Goal: Information Seeking & Learning: Learn about a topic

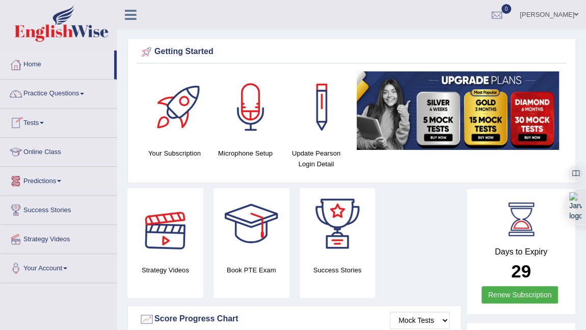
click at [28, 144] on link "Online Class" at bounding box center [59, 150] width 116 height 25
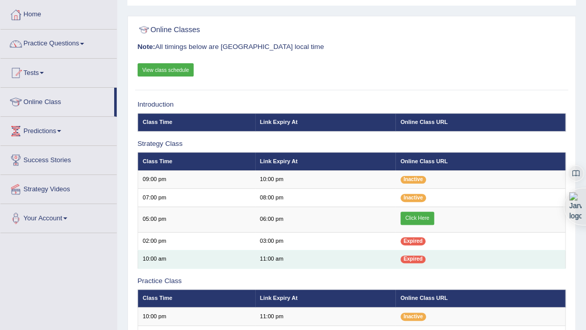
scroll to position [46, 0]
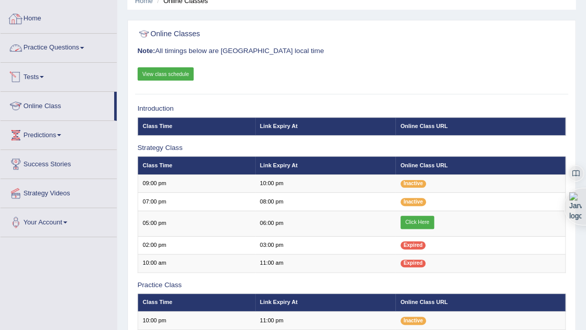
click at [32, 24] on link "Home" at bounding box center [59, 17] width 116 height 25
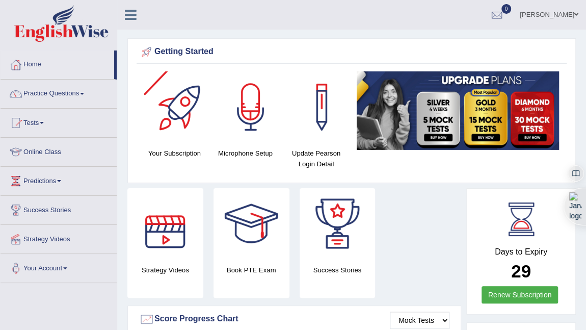
click at [164, 119] on div at bounding box center [179, 106] width 71 height 71
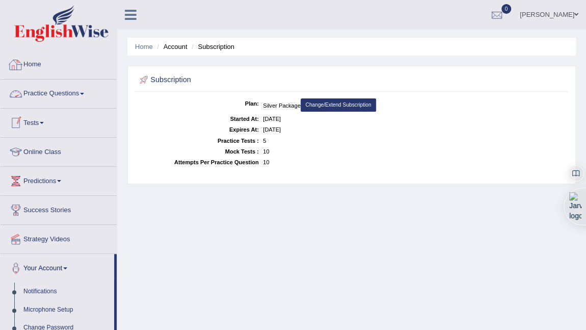
click at [34, 61] on link "Home" at bounding box center [59, 62] width 116 height 25
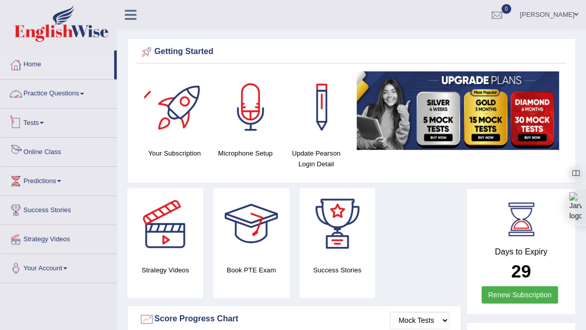
click at [51, 91] on link "Practice Questions" at bounding box center [59, 92] width 116 height 25
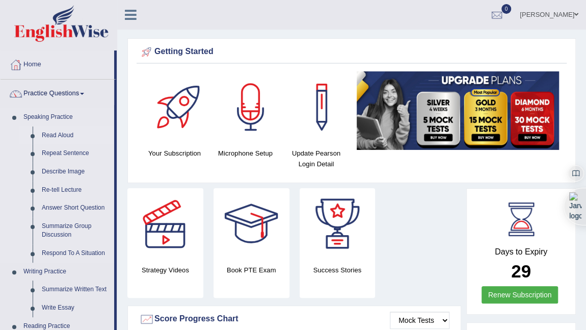
click at [53, 132] on link "Read Aloud" at bounding box center [75, 135] width 77 height 18
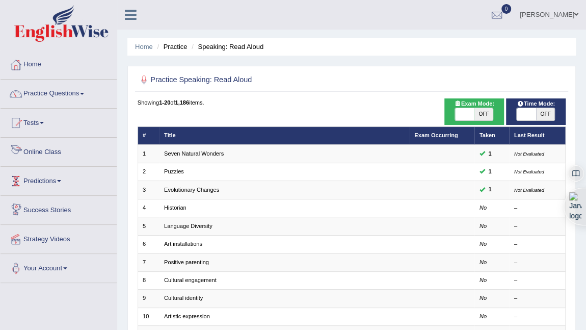
click at [40, 131] on link "Tests" at bounding box center [59, 121] width 116 height 25
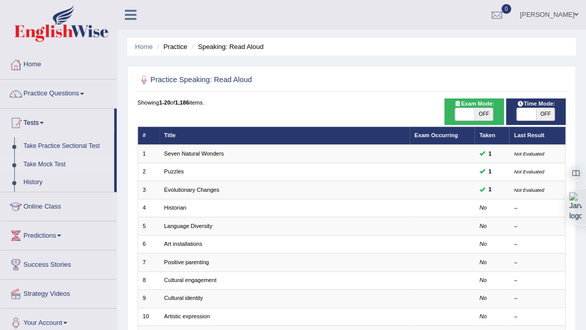
click at [42, 163] on link "Take Mock Test" at bounding box center [66, 165] width 95 height 18
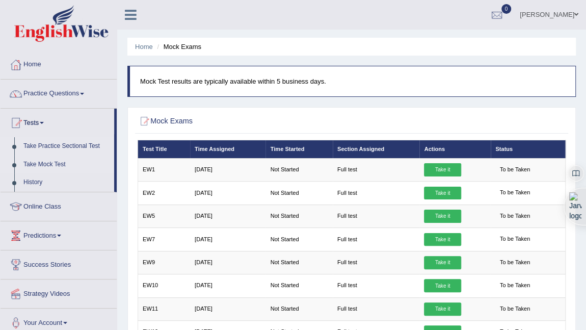
click at [44, 148] on link "Take Practice Sectional Test" at bounding box center [66, 146] width 95 height 18
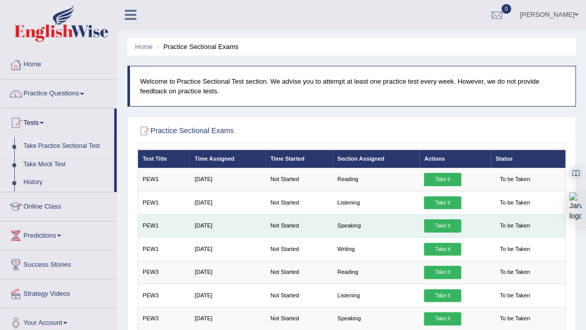
click at [445, 224] on link "Take it" at bounding box center [442, 225] width 37 height 13
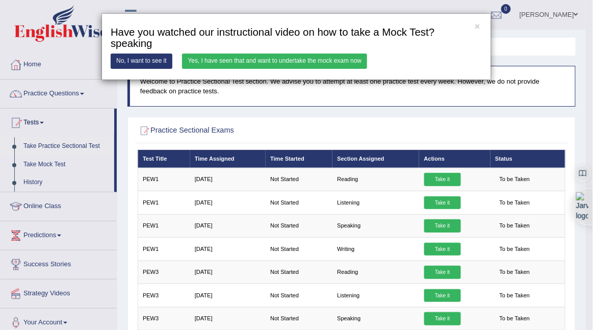
click at [229, 66] on link "Yes, I have seen that and want to undertake the mock exam now" at bounding box center [274, 61] width 185 height 15
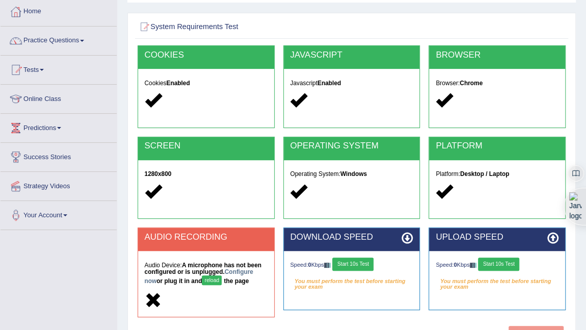
scroll to position [139, 0]
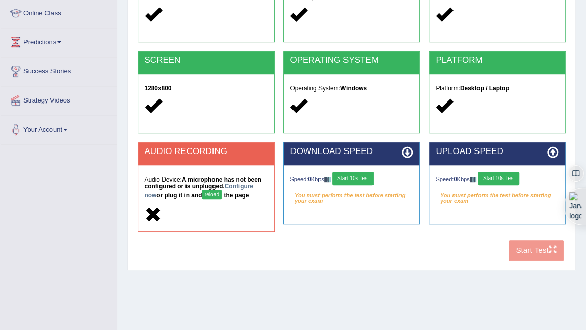
click at [358, 176] on button "Start 10s Test" at bounding box center [352, 178] width 41 height 13
click at [503, 175] on button "Start 10s Test" at bounding box center [498, 178] width 41 height 13
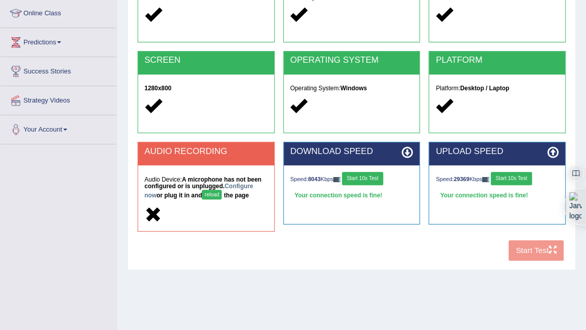
click at [215, 192] on button "reload" at bounding box center [212, 195] width 20 height 10
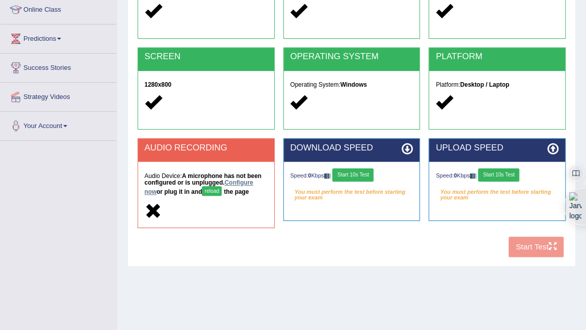
click at [244, 182] on link "Configure now" at bounding box center [198, 187] width 109 height 16
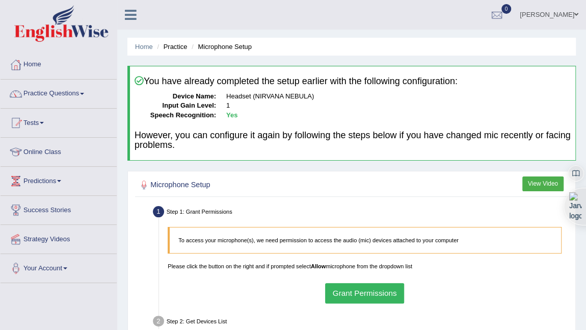
click at [354, 244] on blockquote "To access your microphone(s), we need permission to access the audio (mic) devi…" at bounding box center [365, 240] width 394 height 27
click at [41, 62] on link "Home" at bounding box center [59, 62] width 116 height 25
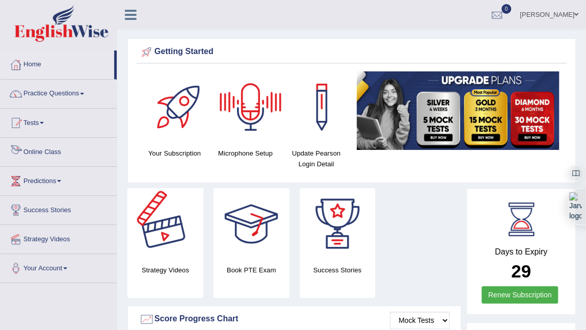
click at [29, 122] on link "Tests" at bounding box center [59, 121] width 116 height 25
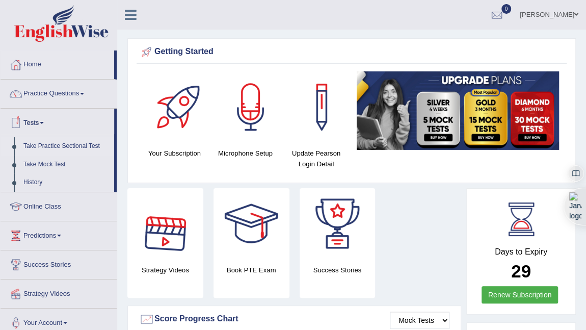
click at [56, 146] on link "Take Practice Sectional Test" at bounding box center [66, 146] width 95 height 18
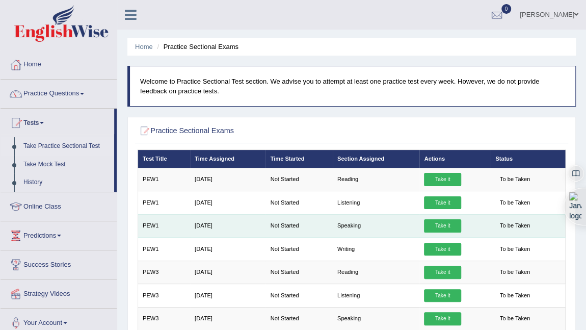
click at [437, 229] on link "Take it" at bounding box center [442, 225] width 37 height 13
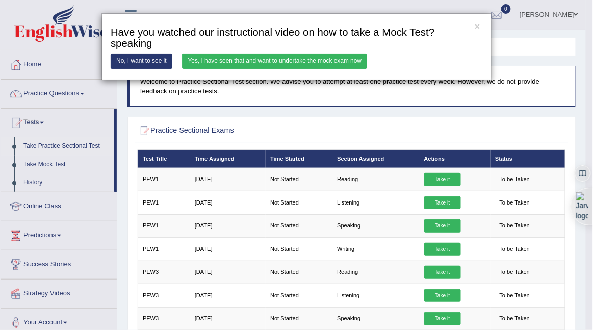
click at [208, 59] on link "Yes, I have seen that and want to undertake the mock exam now" at bounding box center [274, 61] width 185 height 15
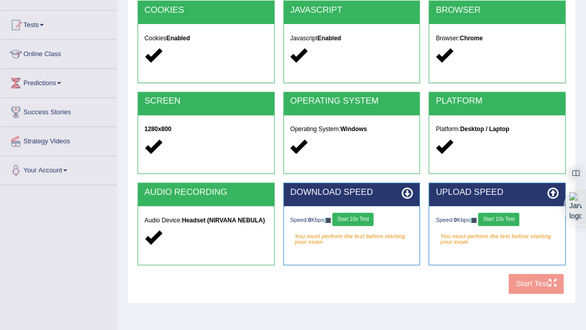
scroll to position [185, 0]
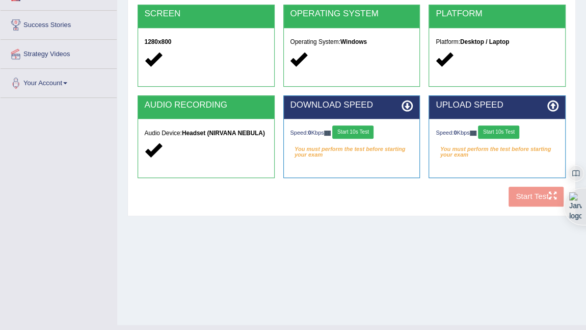
click at [368, 133] on button "Start 10s Test" at bounding box center [352, 131] width 41 height 13
click at [499, 130] on button "Start 10s Test" at bounding box center [498, 131] width 41 height 13
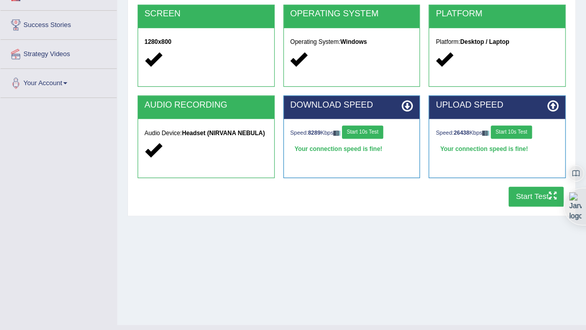
click at [522, 193] on button "Start Test" at bounding box center [537, 197] width 56 height 20
click at [214, 131] on strong "Headset (NIRVANA NEBULA)" at bounding box center [223, 133] width 83 height 7
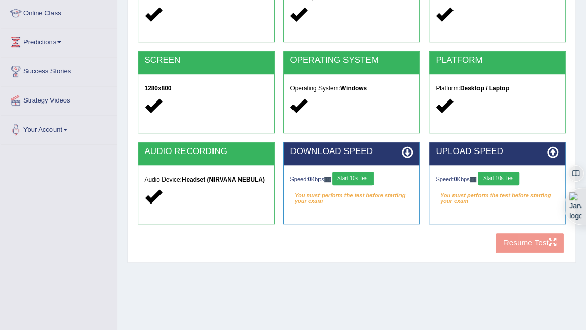
scroll to position [139, 0]
click at [159, 188] on icon at bounding box center [152, 196] width 17 height 17
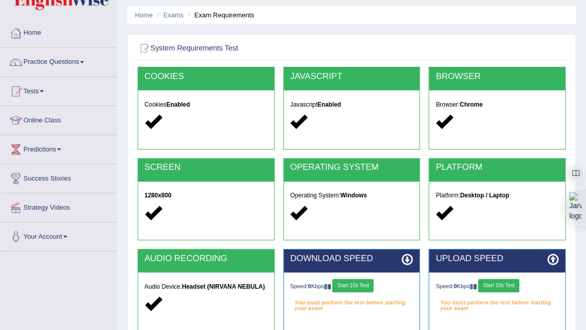
scroll to position [0, 0]
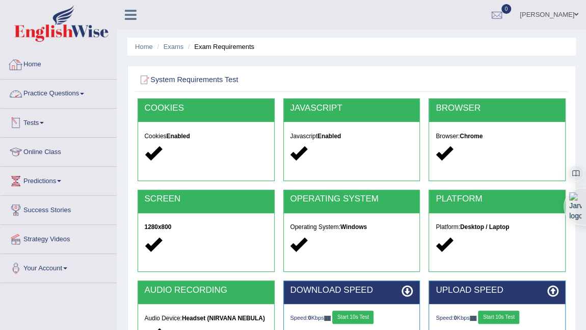
click at [32, 61] on link "Home" at bounding box center [59, 62] width 116 height 25
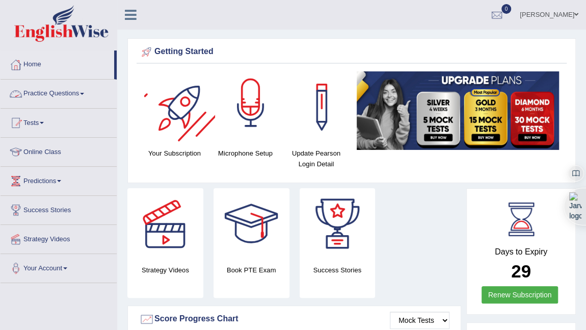
click at [248, 99] on div at bounding box center [250, 106] width 71 height 71
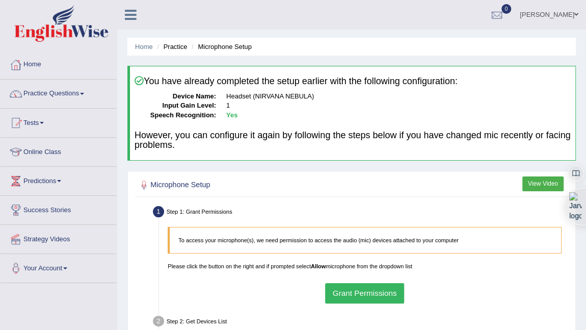
scroll to position [139, 0]
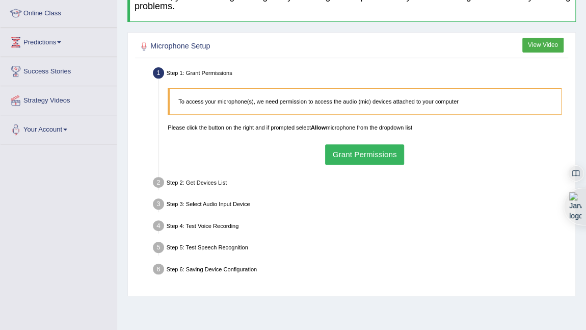
click at [340, 152] on button "Grant Permissions" at bounding box center [364, 154] width 79 height 20
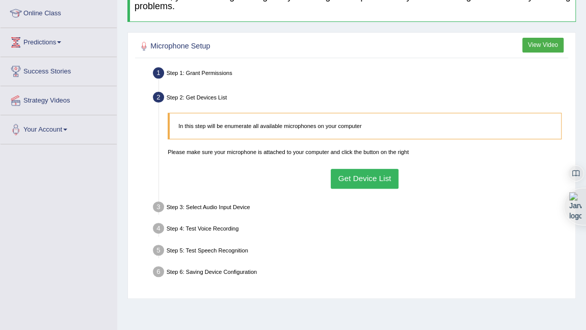
click at [351, 182] on button "Get Device List" at bounding box center [365, 179] width 68 height 20
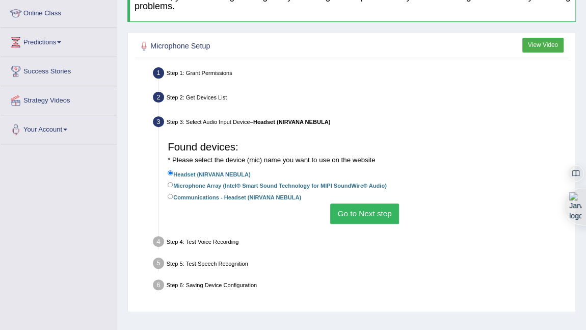
click at [355, 212] on button "Go to Next step" at bounding box center [364, 213] width 69 height 20
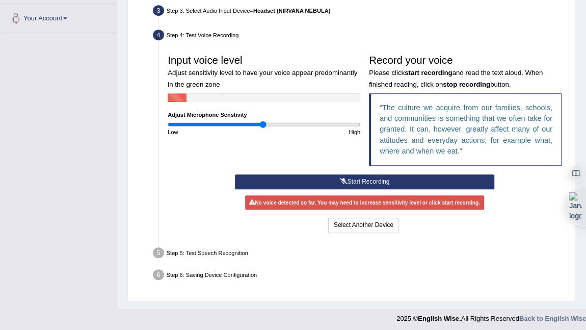
scroll to position [251, 0]
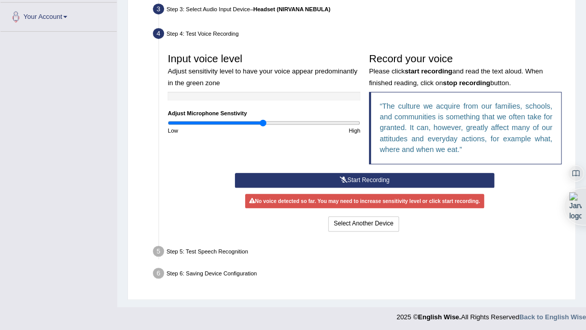
click at [352, 180] on button "Start Recording" at bounding box center [365, 180] width 260 height 15
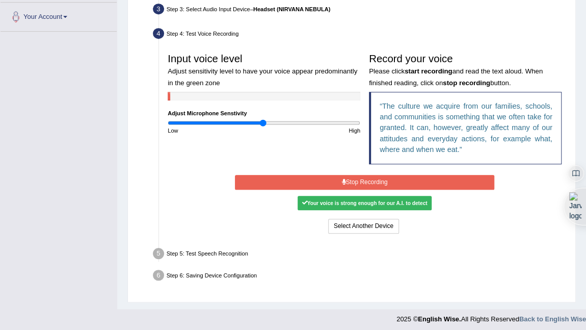
click at [350, 182] on button "Stop Recording" at bounding box center [365, 182] width 260 height 15
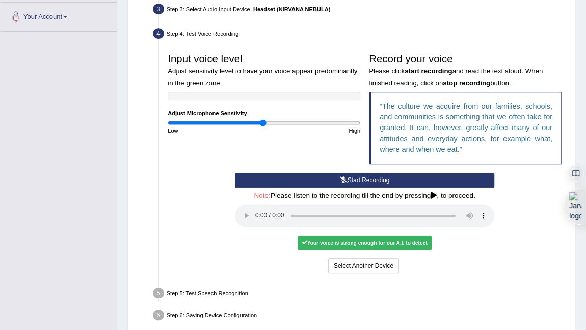
click at [350, 181] on button "Start Recording" at bounding box center [365, 180] width 260 height 15
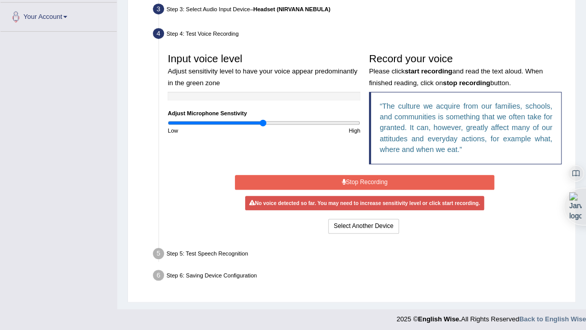
click at [363, 180] on button "Stop Recording" at bounding box center [365, 182] width 260 height 15
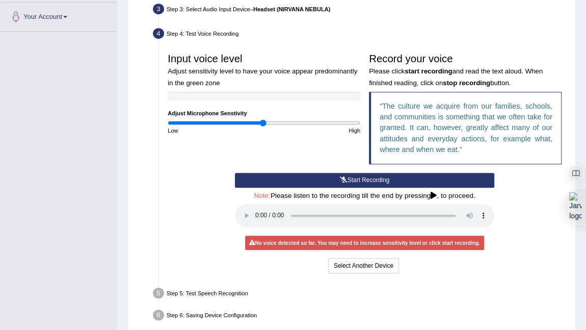
click at [367, 178] on button "Start Recording" at bounding box center [365, 180] width 260 height 15
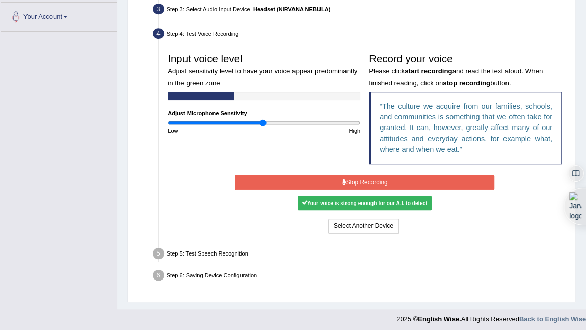
click at [367, 178] on button "Stop Recording" at bounding box center [365, 182] width 260 height 15
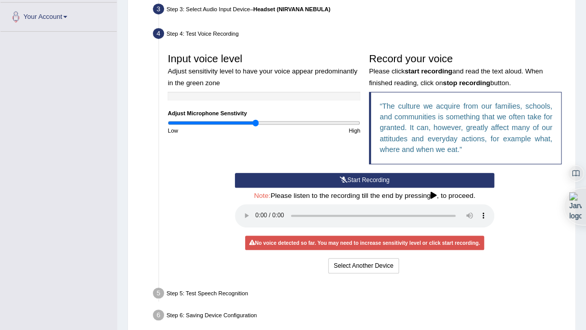
click at [256, 119] on input "range" at bounding box center [264, 122] width 193 height 7
click at [245, 122] on input "range" at bounding box center [264, 122] width 193 height 7
click at [236, 123] on input "range" at bounding box center [264, 122] width 193 height 7
click at [251, 119] on input "range" at bounding box center [264, 122] width 193 height 7
click at [245, 119] on input "range" at bounding box center [264, 122] width 193 height 7
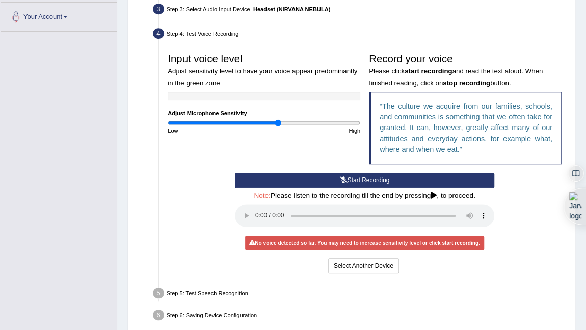
click at [278, 120] on input "range" at bounding box center [264, 122] width 193 height 7
type input "1.34"
click at [295, 123] on input "range" at bounding box center [264, 122] width 193 height 7
click at [314, 175] on button "Start Recording" at bounding box center [365, 180] width 260 height 15
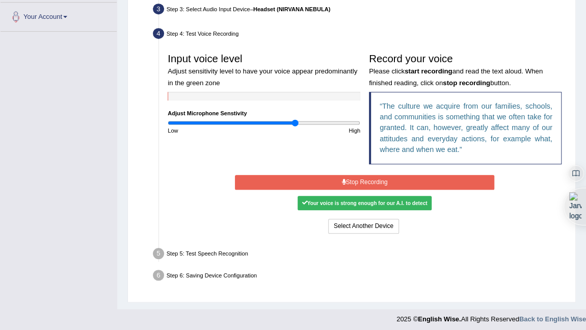
click at [316, 176] on button "Stop Recording" at bounding box center [365, 182] width 260 height 15
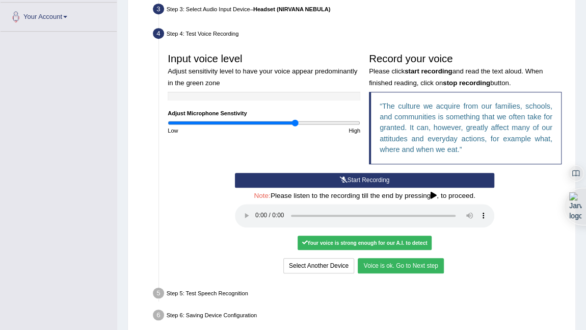
click at [380, 268] on button "Voice is ok. Go to Next step" at bounding box center [401, 265] width 86 height 15
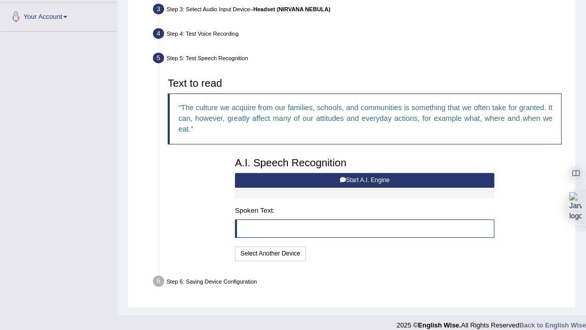
click at [340, 173] on button "Start A.I. Engine" at bounding box center [365, 180] width 260 height 15
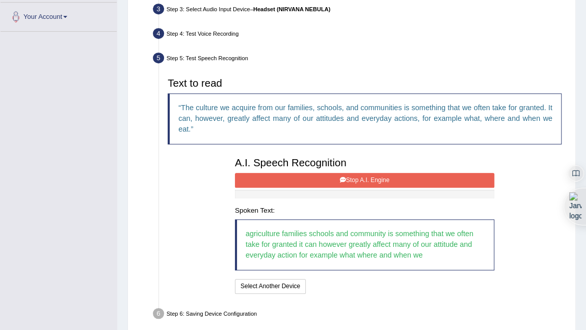
click at [339, 174] on button "Stop A.I. Engine" at bounding box center [365, 180] width 260 height 15
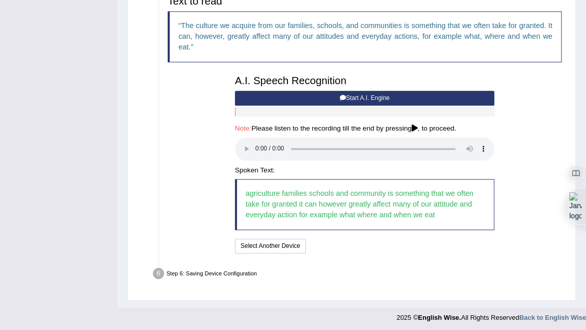
scroll to position [334, 0]
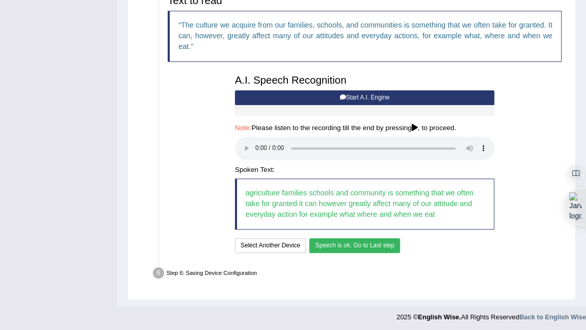
click at [349, 245] on button "Speech is ok. Go to Last step" at bounding box center [354, 245] width 91 height 15
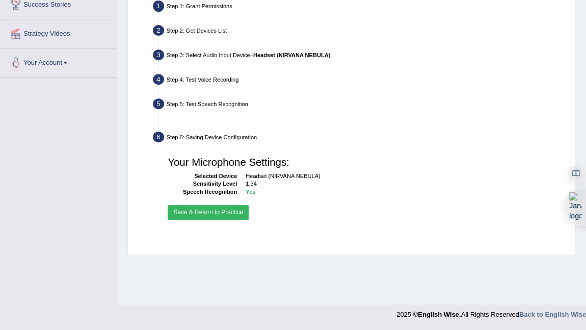
scroll to position [205, 0]
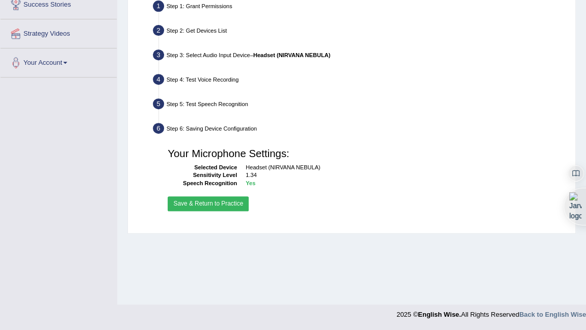
click at [207, 202] on button "Save & Return to Practice" at bounding box center [208, 203] width 81 height 15
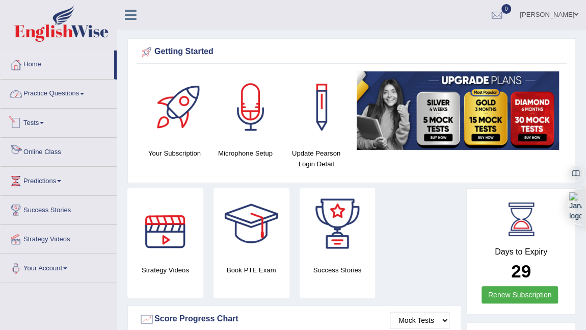
click at [63, 91] on link "Practice Questions" at bounding box center [59, 92] width 116 height 25
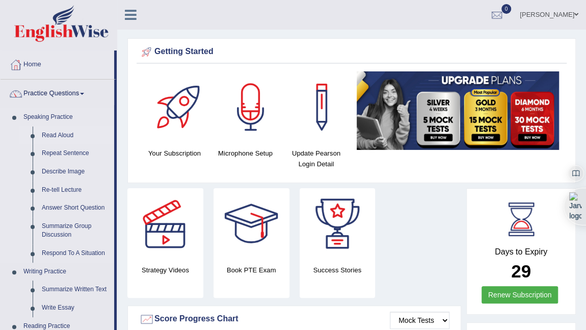
click at [49, 134] on link "Read Aloud" at bounding box center [75, 135] width 77 height 18
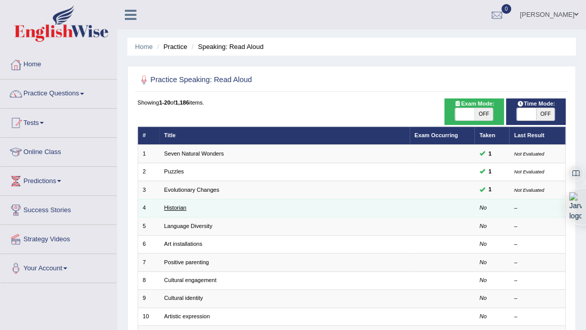
click at [177, 206] on link "Historian" at bounding box center [175, 207] width 22 height 6
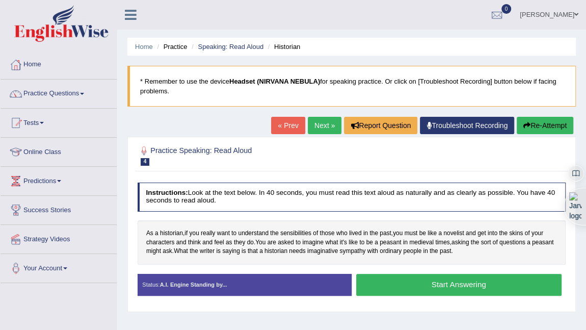
click at [443, 286] on button "Start Answering" at bounding box center [458, 285] width 205 height 22
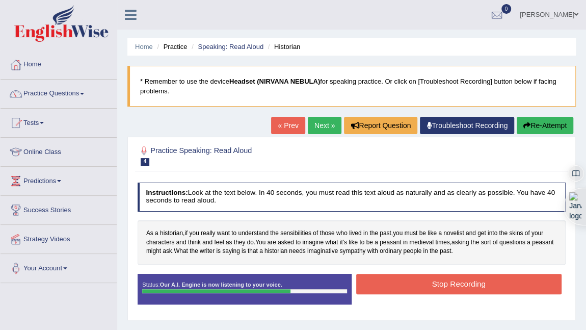
click at [443, 286] on button "Stop Recording" at bounding box center [458, 284] width 205 height 20
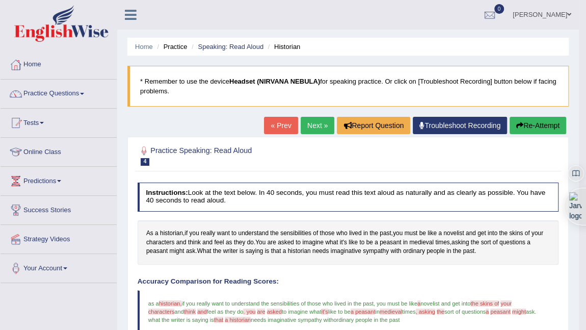
click at [313, 125] on link "Next »" at bounding box center [318, 125] width 34 height 17
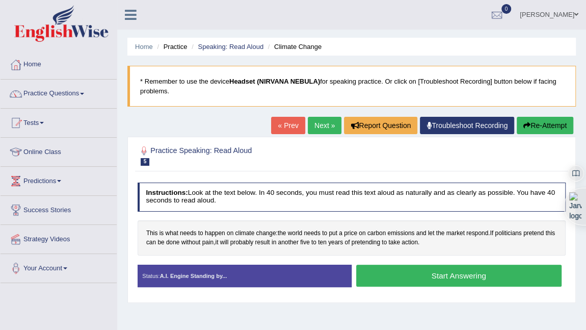
click at [411, 273] on button "Start Answering" at bounding box center [458, 276] width 205 height 22
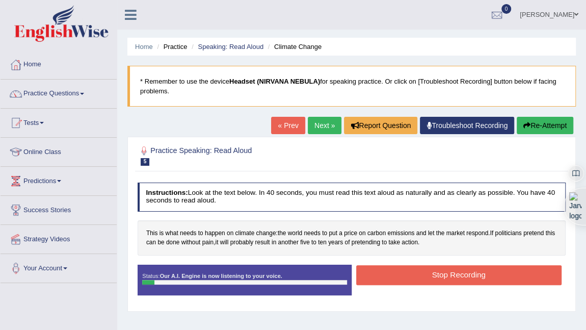
click at [404, 272] on button "Stop Recording" at bounding box center [458, 275] width 205 height 20
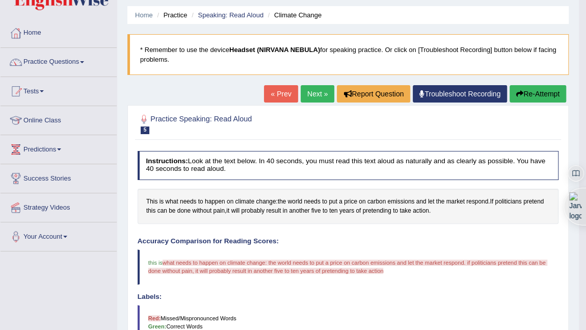
scroll to position [46, 0]
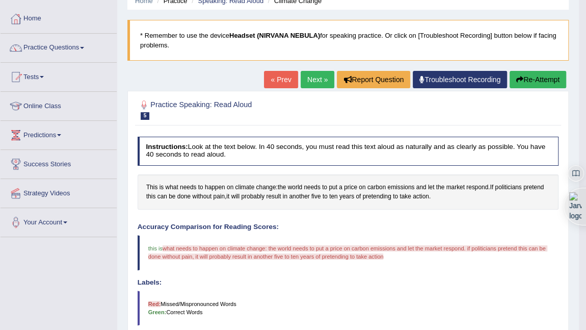
click at [523, 78] on button "Re-Attempt" at bounding box center [538, 79] width 57 height 17
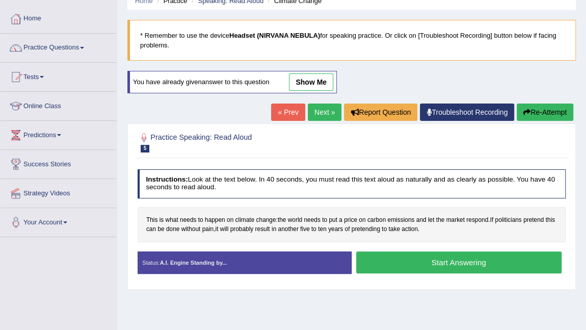
scroll to position [46, 0]
click at [410, 262] on button "Start Answering" at bounding box center [458, 262] width 205 height 22
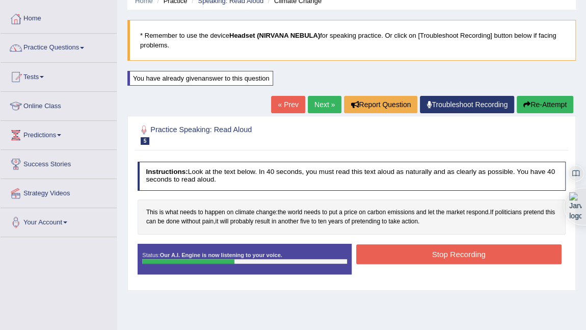
click at [411, 256] on button "Stop Recording" at bounding box center [458, 254] width 205 height 20
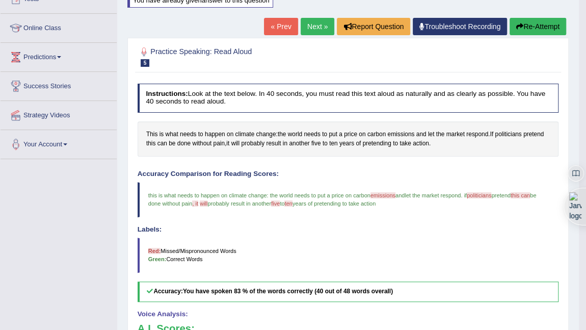
scroll to position [0, 0]
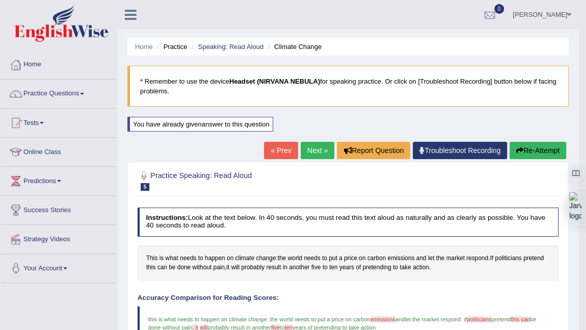
click at [313, 148] on link "Next »" at bounding box center [318, 150] width 34 height 17
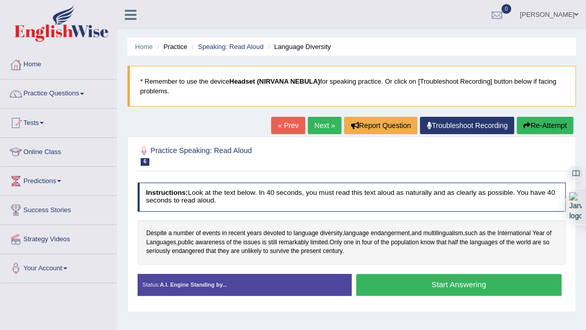
click at [416, 282] on button "Start Answering" at bounding box center [458, 285] width 205 height 22
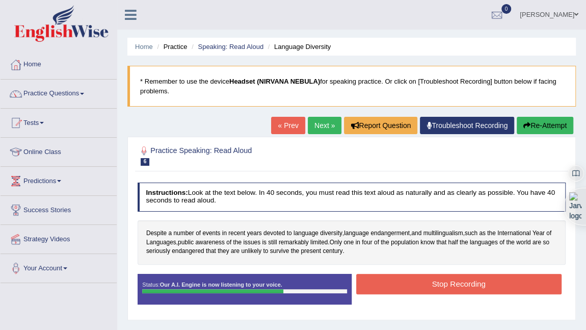
click at [416, 280] on button "Stop Recording" at bounding box center [458, 284] width 205 height 20
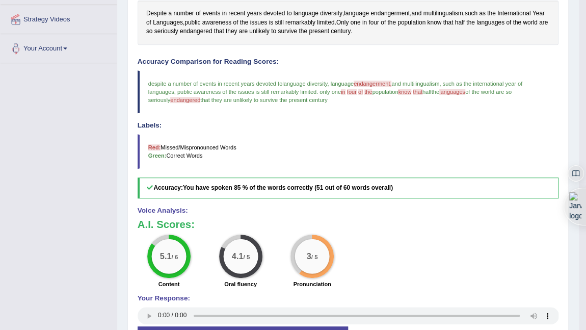
scroll to position [107, 0]
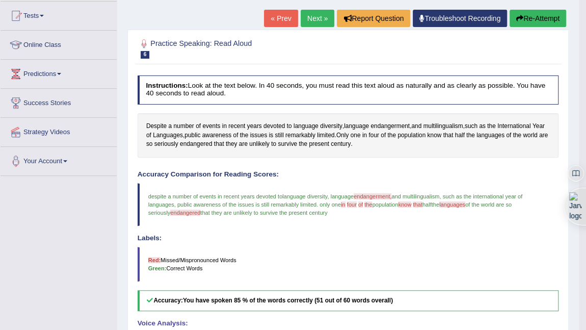
click at [320, 17] on link "Next »" at bounding box center [318, 18] width 34 height 17
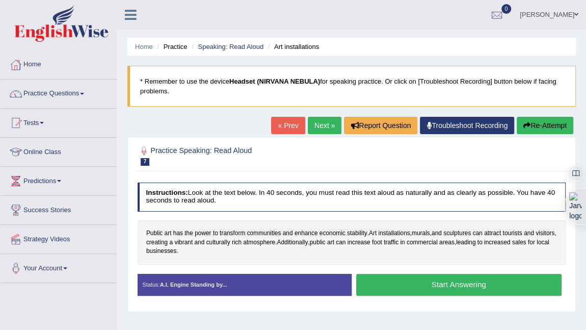
click at [391, 284] on button "Start Answering" at bounding box center [458, 285] width 205 height 22
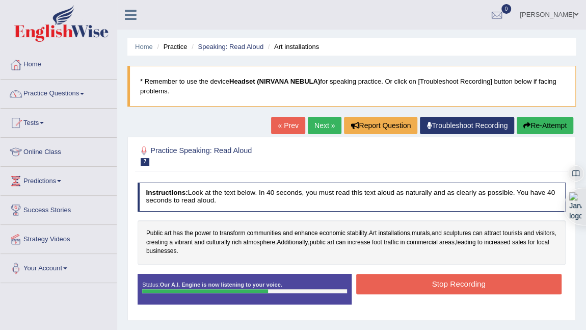
click at [391, 282] on button "Stop Recording" at bounding box center [458, 284] width 205 height 20
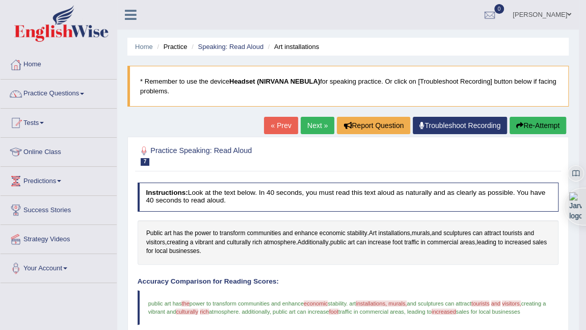
click at [317, 122] on link "Next »" at bounding box center [318, 125] width 34 height 17
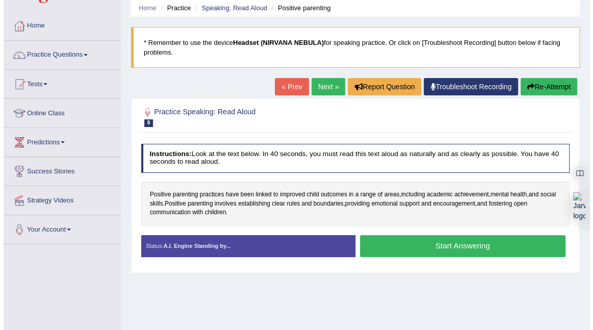
scroll to position [92, 0]
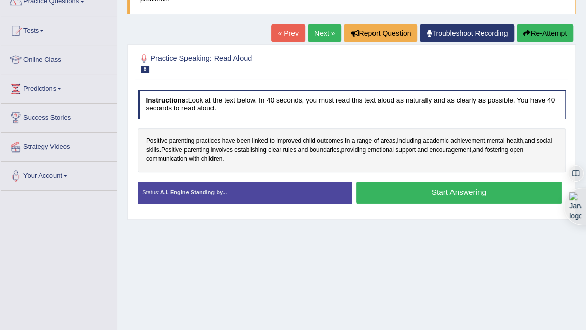
click at [415, 189] on button "Start Answering" at bounding box center [458, 193] width 205 height 22
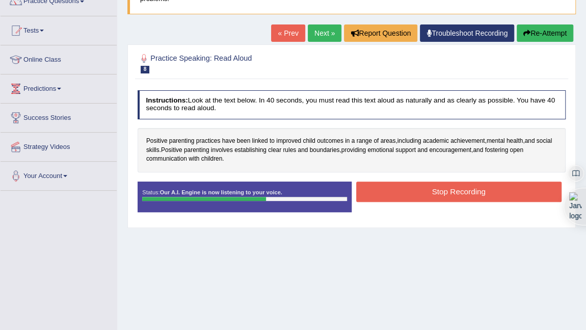
click at [409, 188] on button "Stop Recording" at bounding box center [458, 192] width 205 height 20
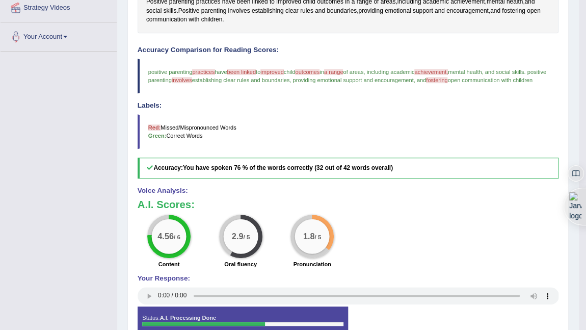
scroll to position [0, 0]
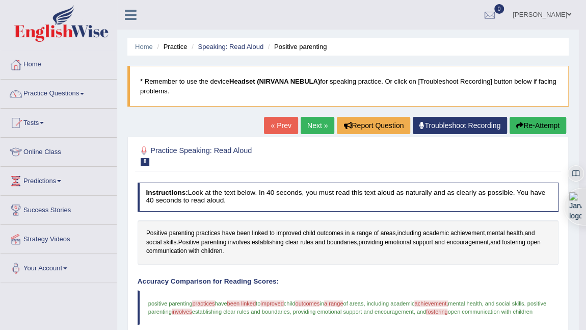
click at [522, 125] on button "Re-Attempt" at bounding box center [538, 125] width 57 height 17
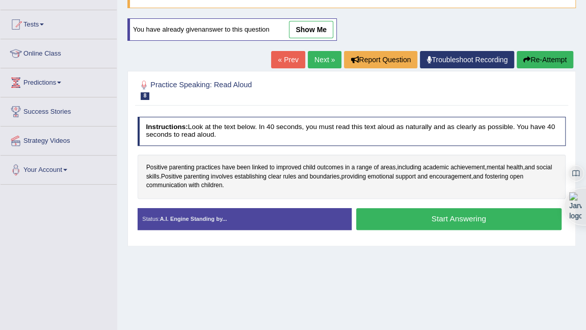
click at [386, 217] on button "Start Answering" at bounding box center [458, 219] width 205 height 22
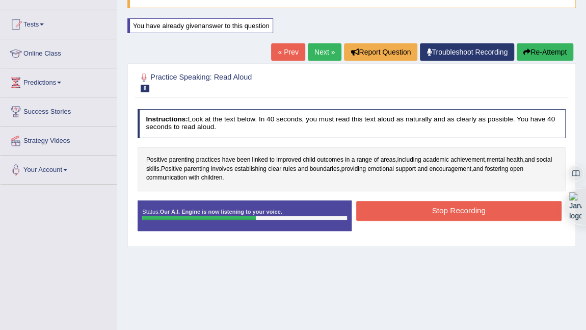
click at [367, 208] on button "Stop Recording" at bounding box center [458, 211] width 205 height 20
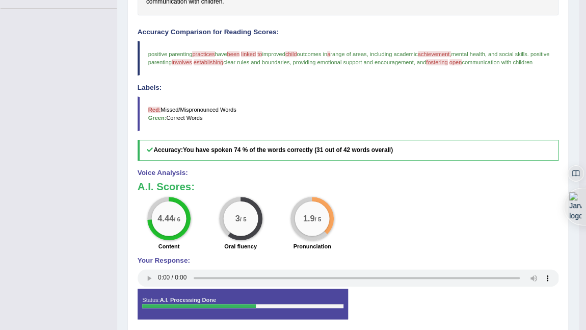
scroll to position [318, 0]
